Goal: Transaction & Acquisition: Purchase product/service

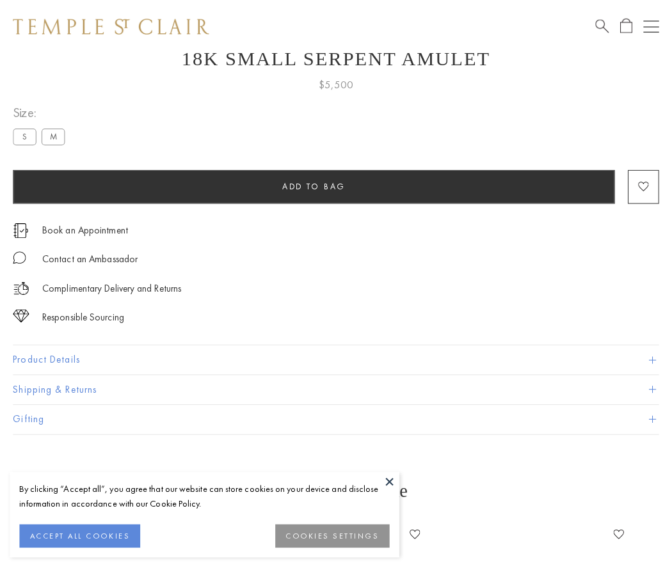
scroll to position [51, 0]
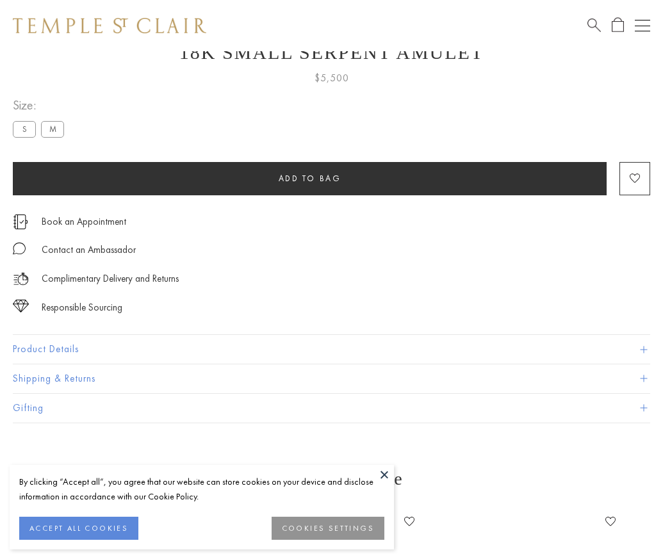
click at [309, 178] on span "Add to bag" at bounding box center [309, 178] width 63 height 11
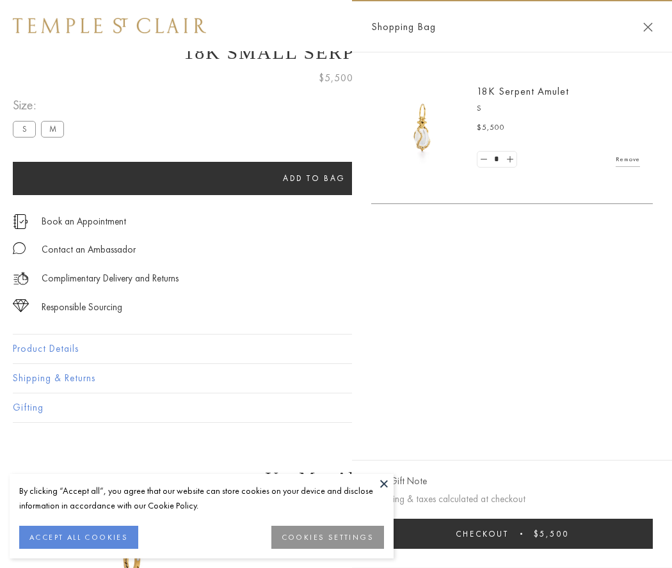
click at [520, 534] on button "Checkout $5,500" at bounding box center [512, 534] width 282 height 30
